Goal: Task Accomplishment & Management: Use online tool/utility

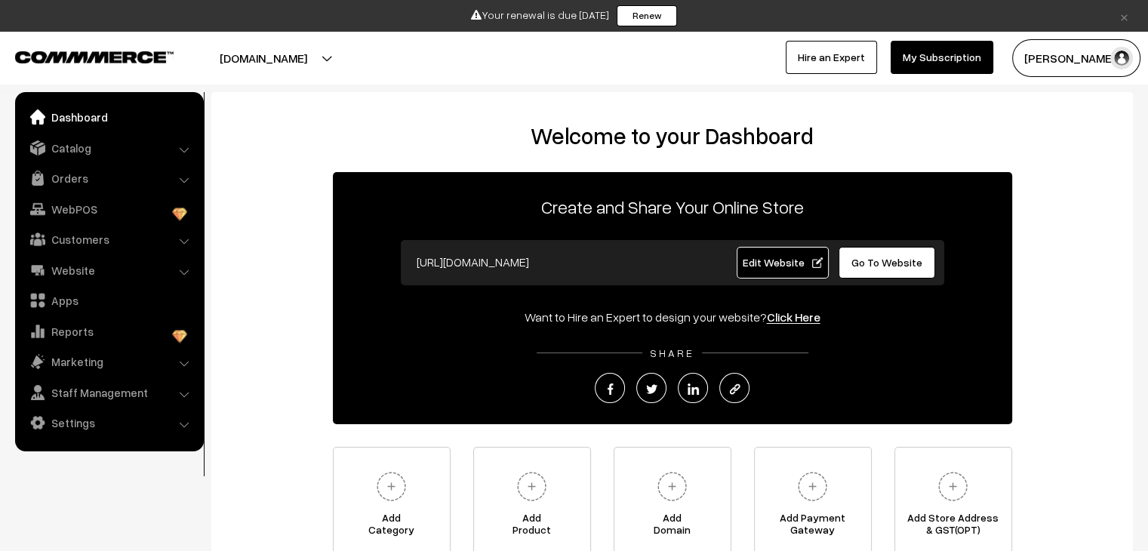
drag, startPoint x: 86, startPoint y: 149, endPoint x: 186, endPoint y: 150, distance: 100.4
click at [86, 149] on link "Catalog" at bounding box center [109, 147] width 180 height 27
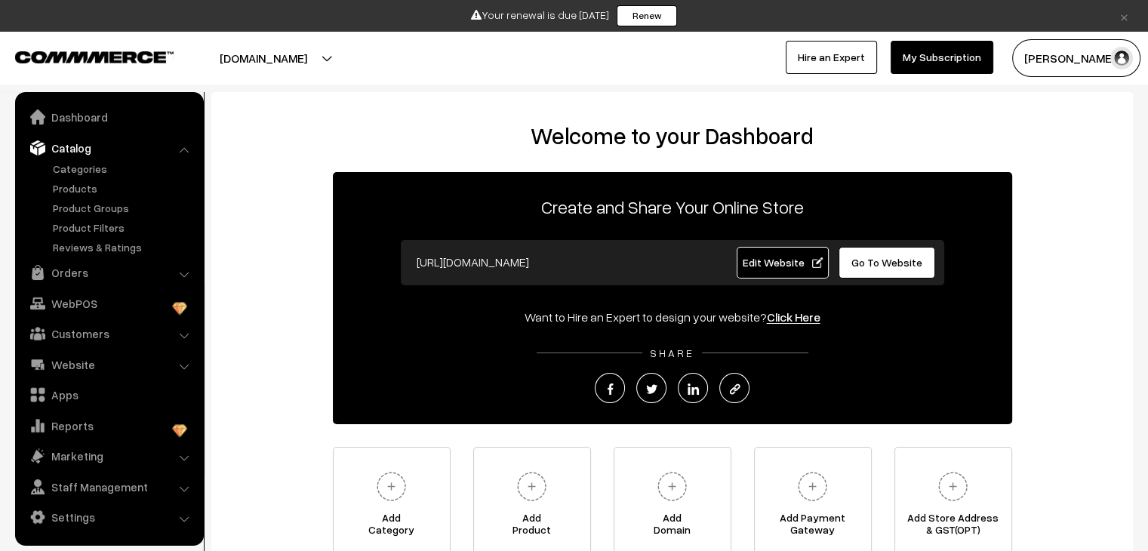
click at [186, 150] on li "Catalog Categories" at bounding box center [109, 195] width 181 height 122
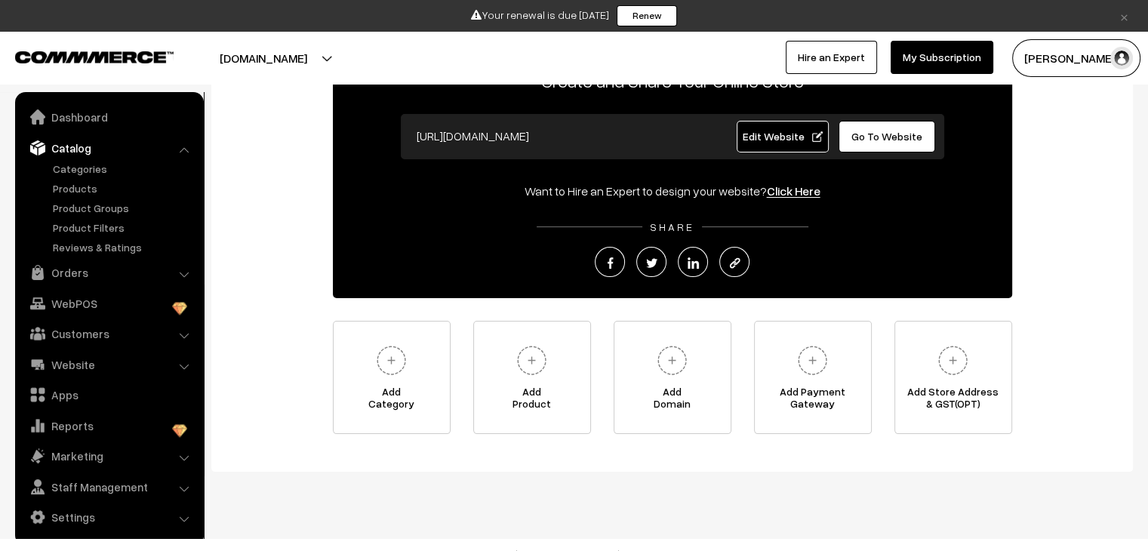
scroll to position [145, 0]
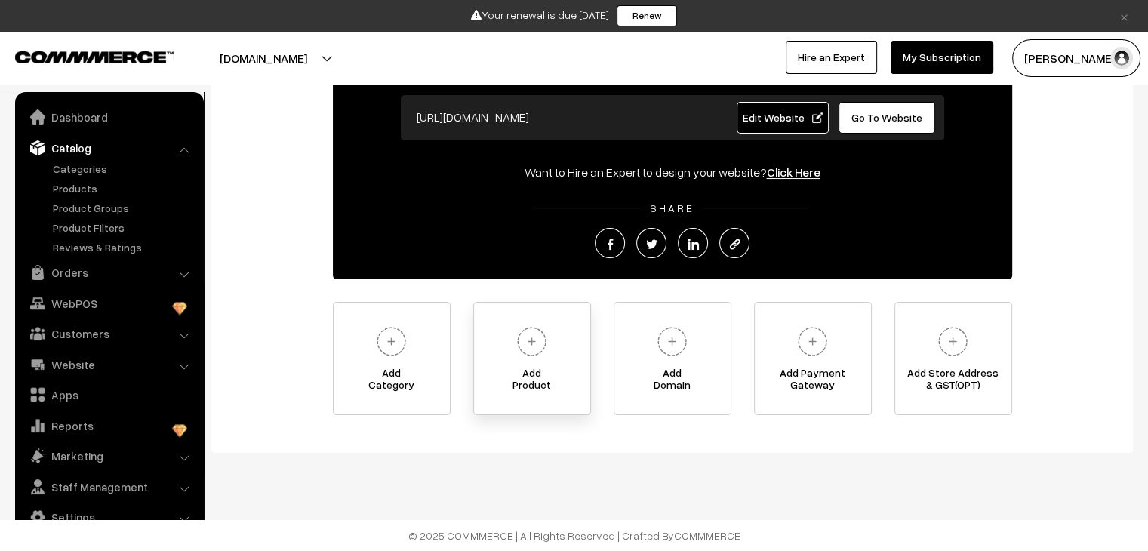
click at [537, 341] on img at bounding box center [532, 342] width 42 height 42
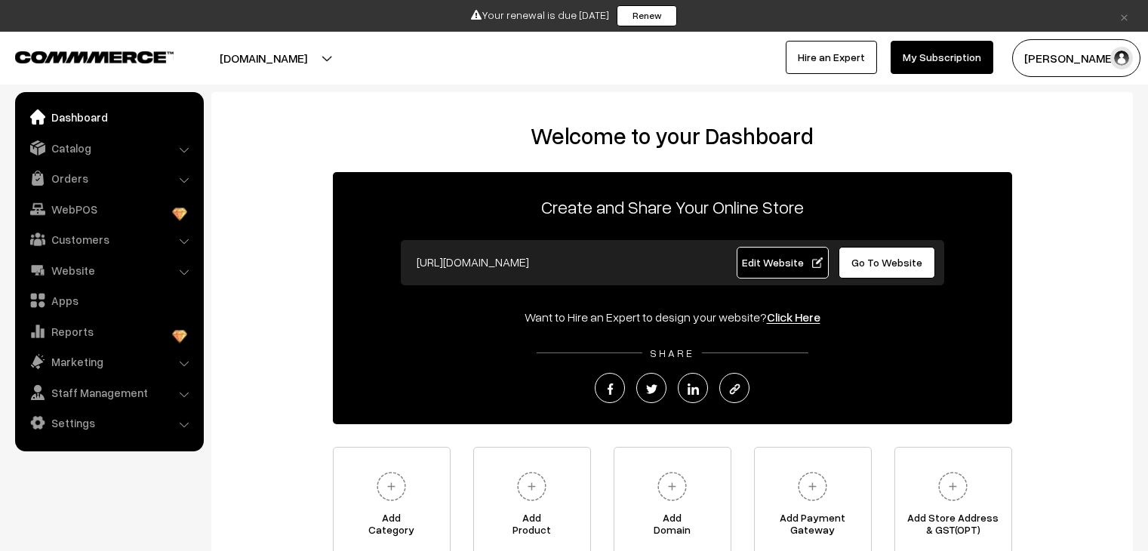
scroll to position [145, 0]
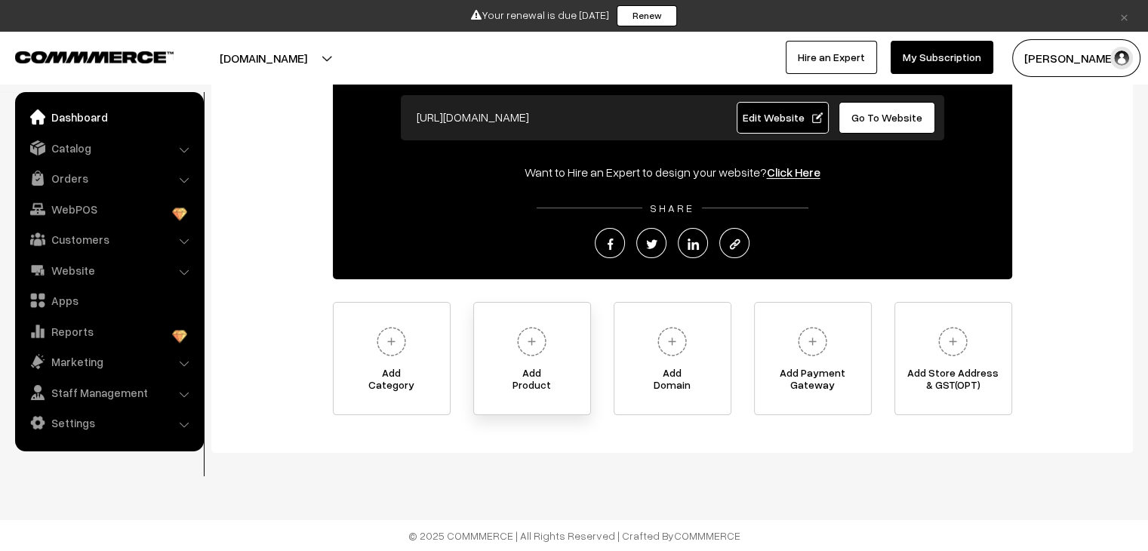
click at [530, 350] on img at bounding box center [532, 342] width 42 height 42
click at [537, 339] on img at bounding box center [532, 342] width 42 height 42
